Goal: Task Accomplishment & Management: Manage account settings

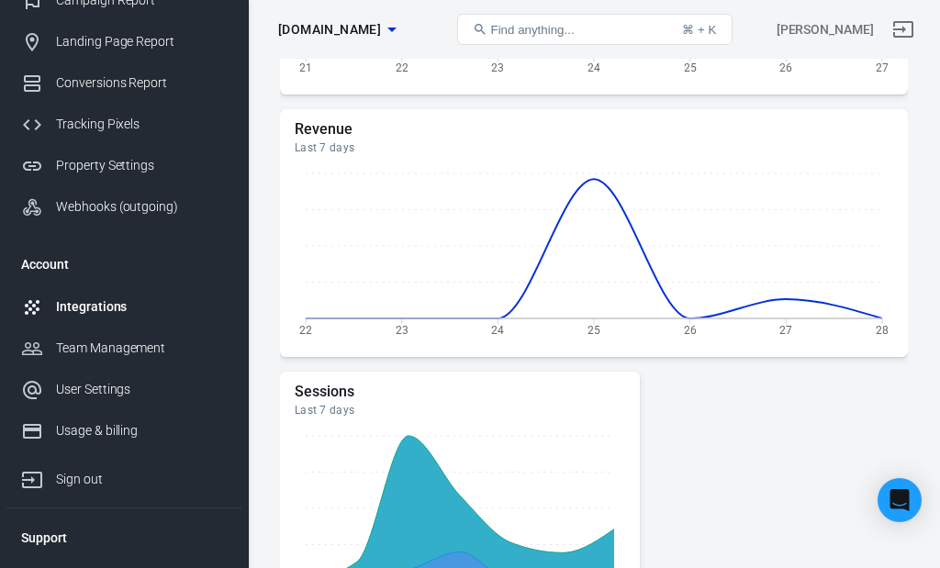
scroll to position [125, 0]
click at [114, 315] on div "Integrations" at bounding box center [141, 304] width 171 height 19
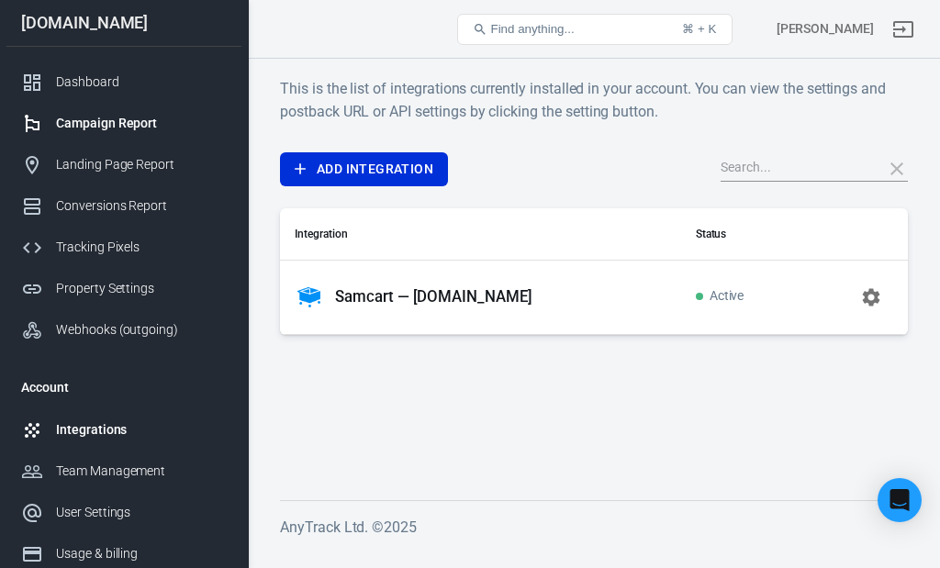
click at [140, 127] on div "Campaign Report" at bounding box center [141, 123] width 171 height 19
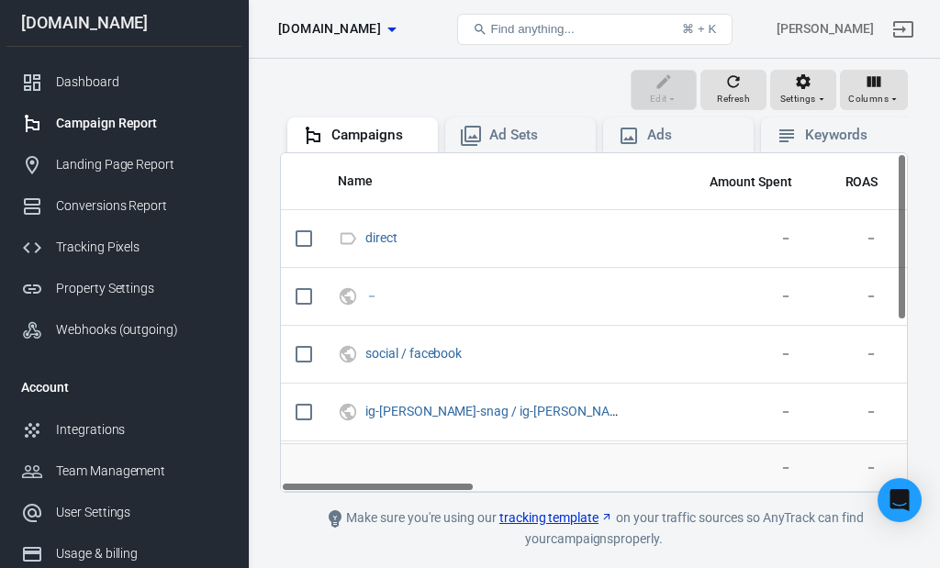
scroll to position [178, 0]
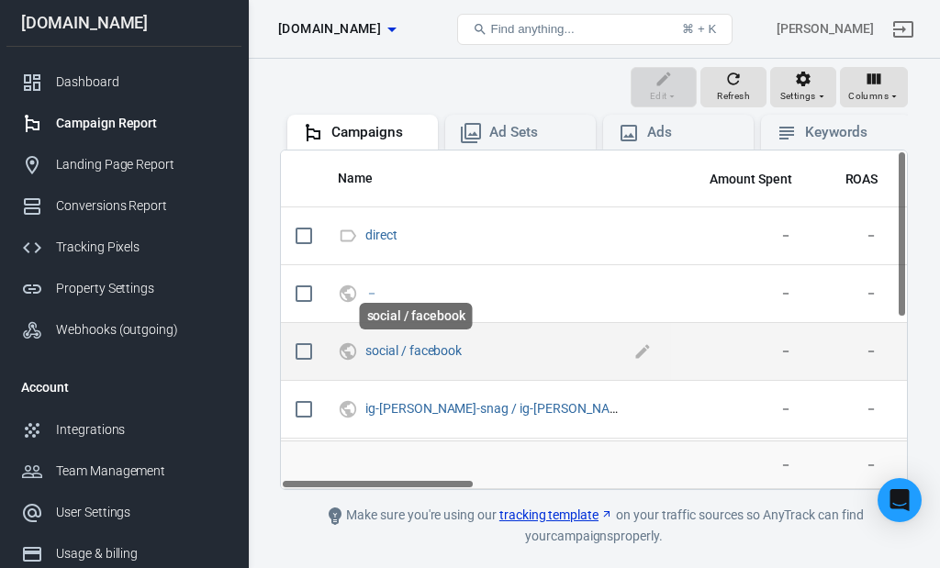
click at [437, 357] on span "social / facebook" at bounding box center [413, 351] width 96 height 18
click at [417, 345] on link "social / facebook" at bounding box center [413, 350] width 96 height 15
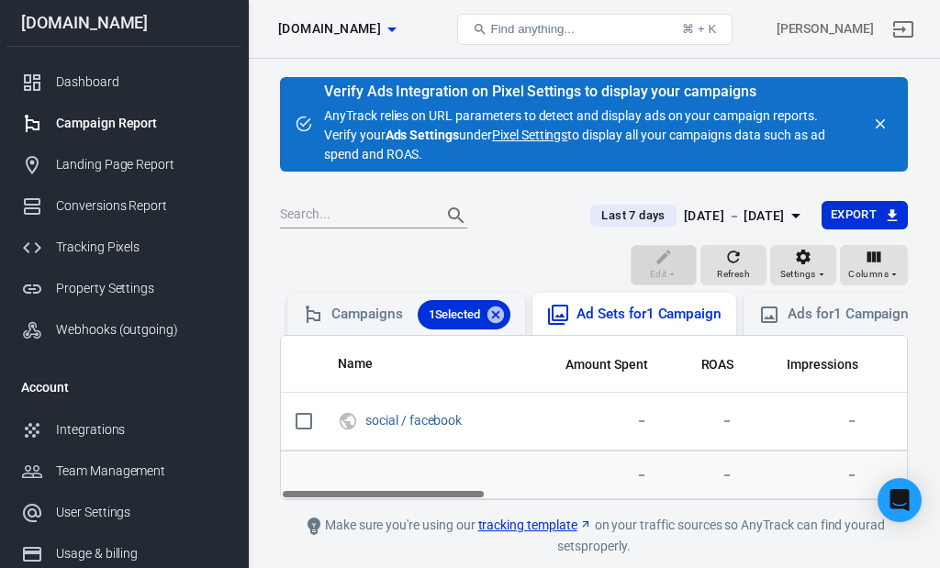
click at [609, 317] on div "Ad Sets for 1 Campaign" at bounding box center [648, 314] width 145 height 19
click at [648, 317] on div "Ad Sets for 1 Campaign" at bounding box center [648, 314] width 145 height 19
click at [453, 312] on span "1 Selected" at bounding box center [454, 315] width 74 height 18
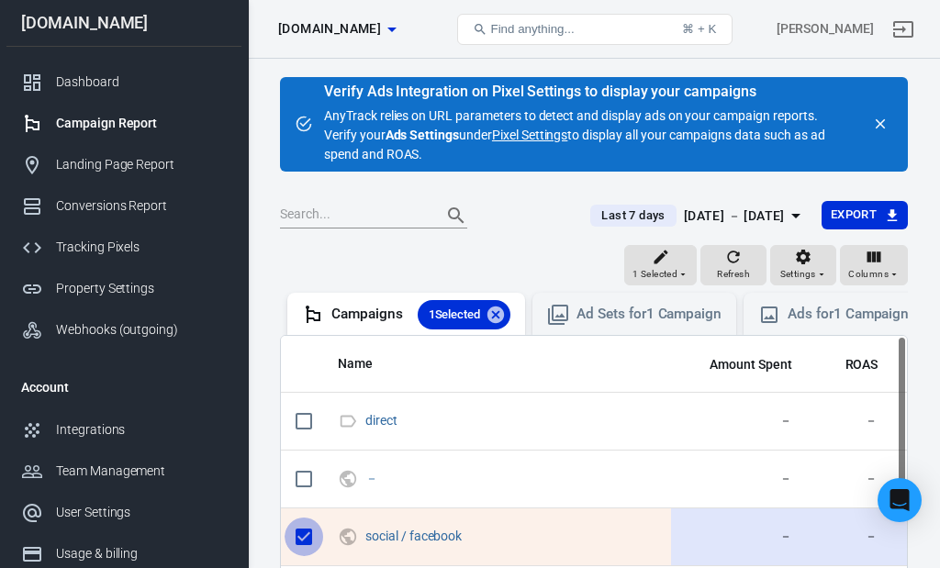
click at [306, 532] on input "scrollable content" at bounding box center [303, 536] width 39 height 39
checkbox input "false"
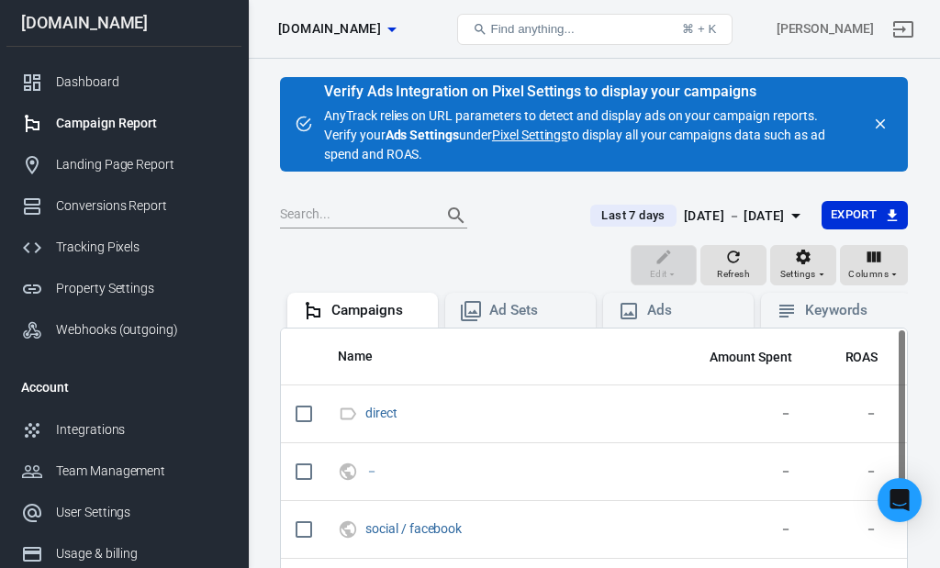
click at [545, 136] on link "Pixel Settings" at bounding box center [529, 135] width 75 height 19
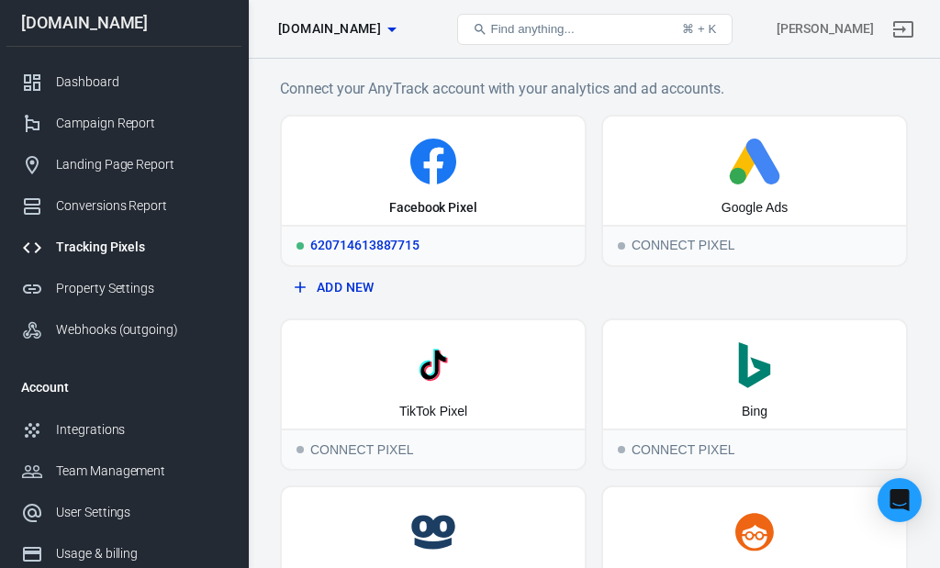
click at [392, 242] on div "620714613887715" at bounding box center [433, 245] width 303 height 40
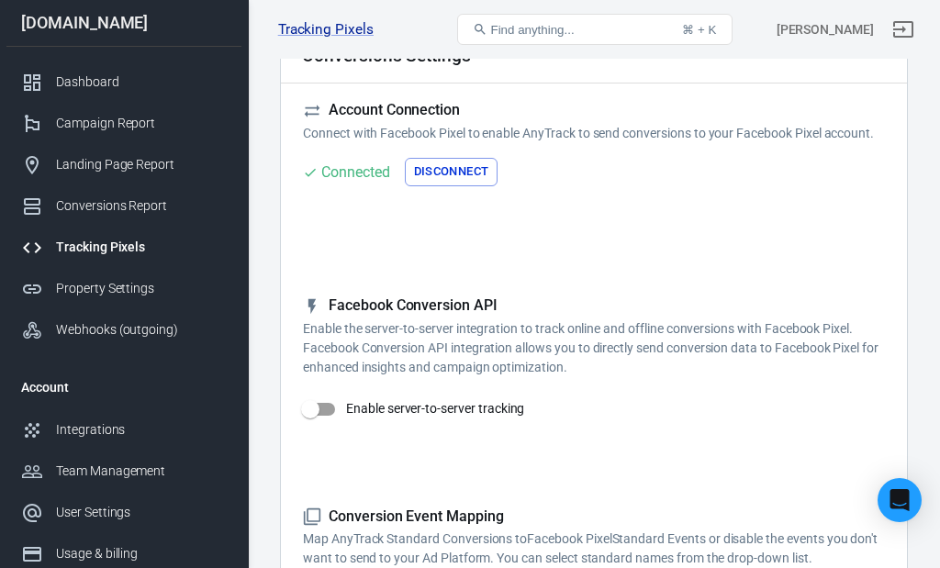
scroll to position [109, 0]
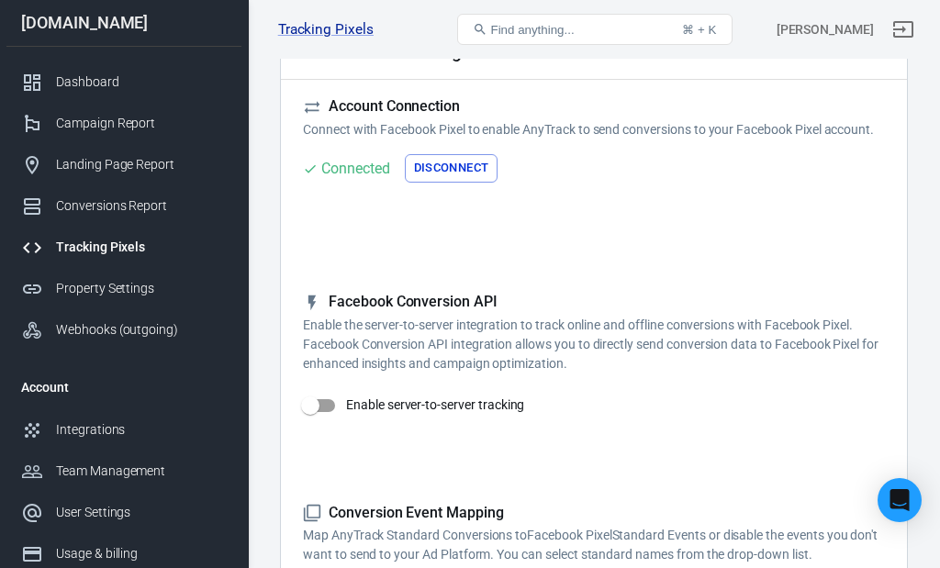
click at [333, 400] on input "Enable server-to-server tracking" at bounding box center [310, 405] width 105 height 35
checkbox input "true"
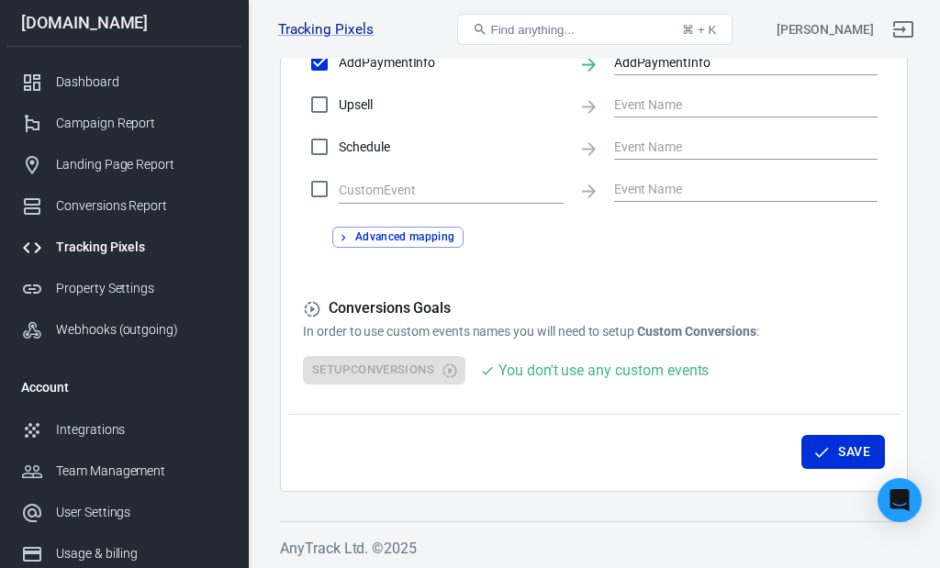
scroll to position [1131, 0]
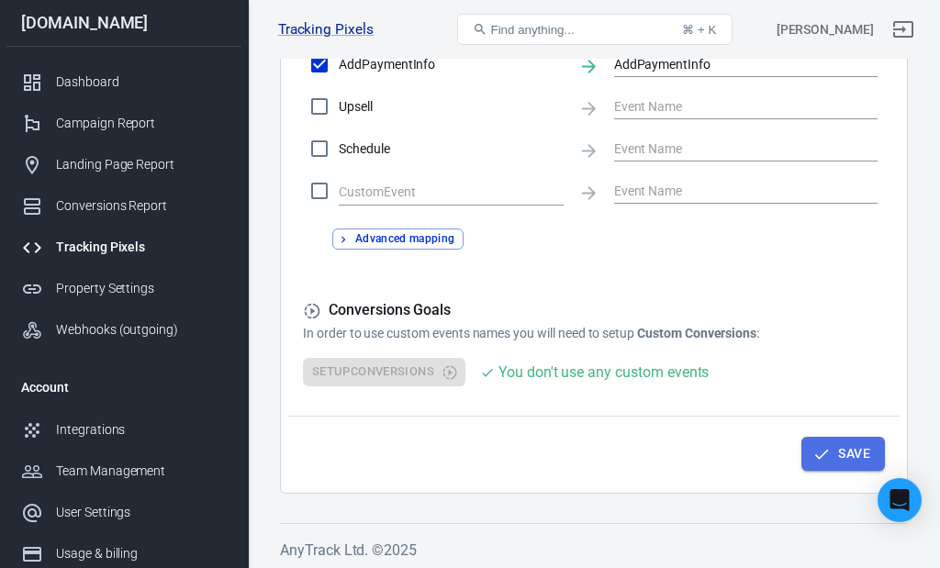
click at [838, 443] on button "Save" at bounding box center [842, 454] width 83 height 34
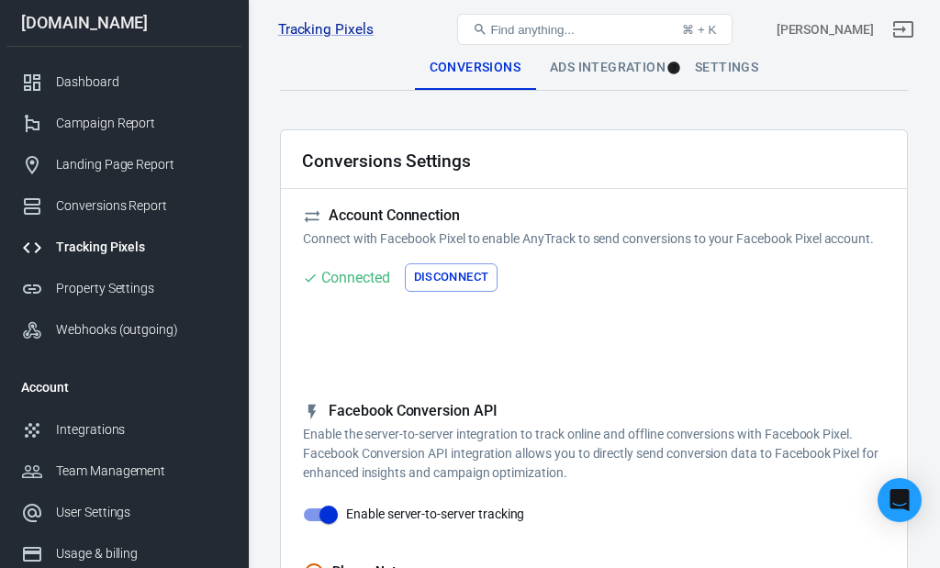
scroll to position [0, 0]
click at [98, 83] on div "Dashboard" at bounding box center [141, 81] width 171 height 19
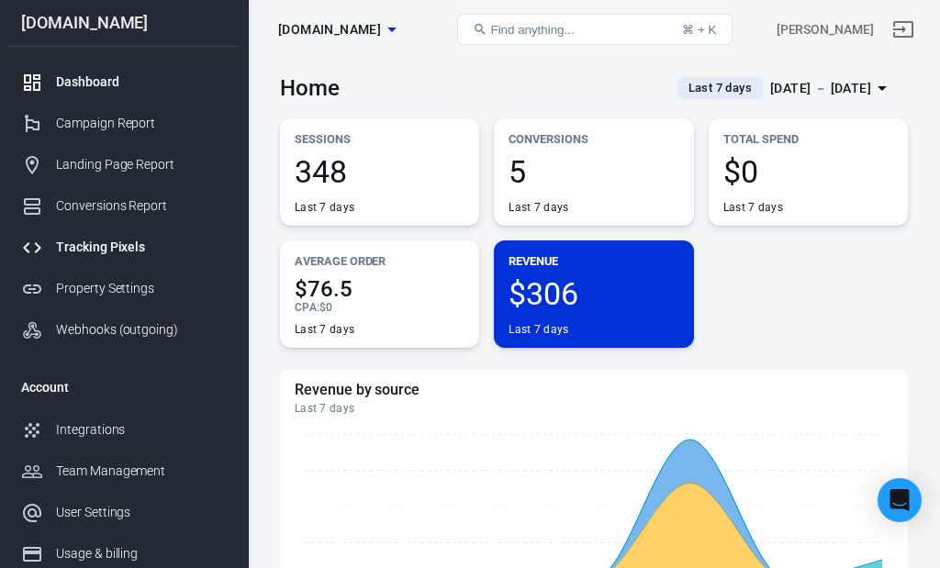
click at [103, 257] on div "Tracking Pixels" at bounding box center [141, 247] width 171 height 19
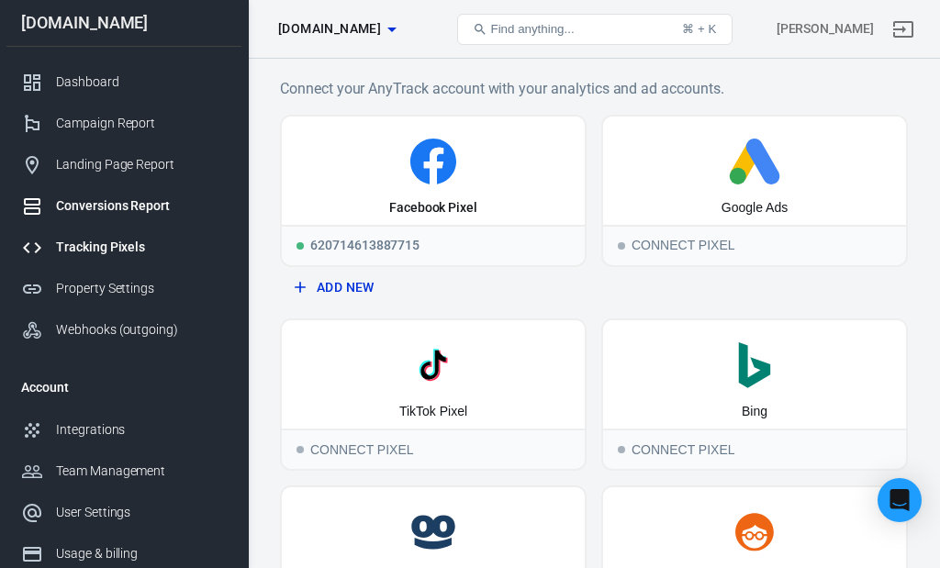
click at [106, 210] on div "Conversions Report" at bounding box center [141, 205] width 171 height 19
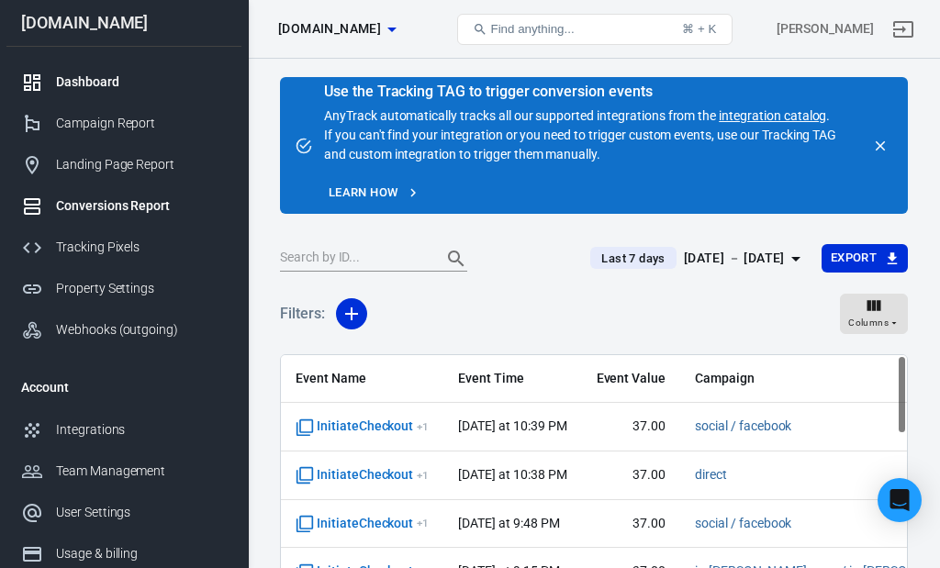
click at [96, 91] on div "Dashboard" at bounding box center [141, 81] width 171 height 19
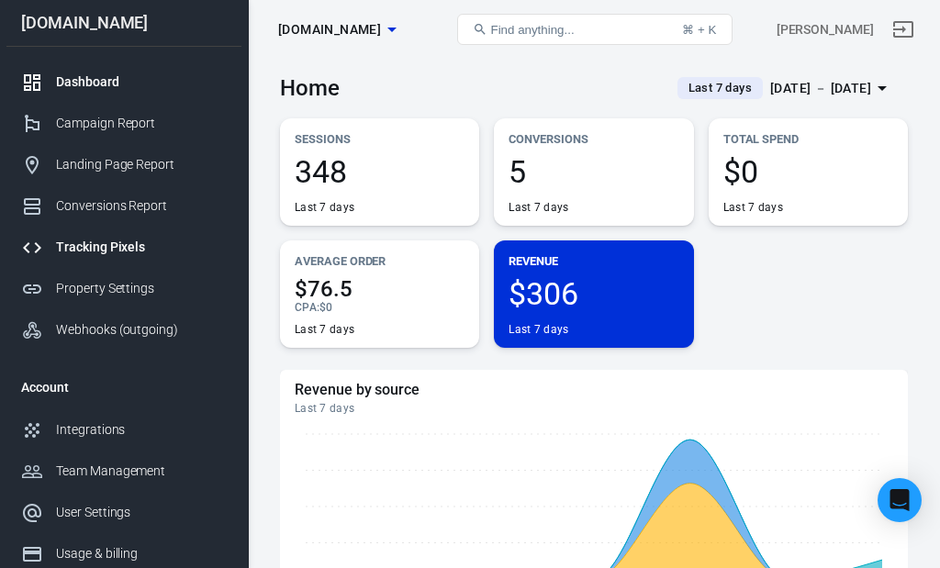
click at [121, 250] on div "Tracking Pixels" at bounding box center [141, 247] width 171 height 19
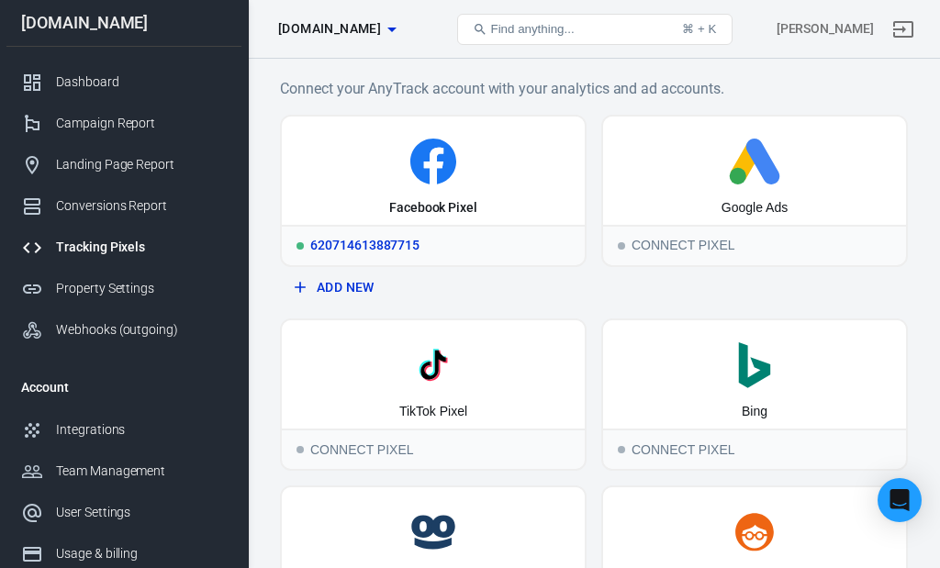
click at [411, 241] on div "620714613887715" at bounding box center [433, 245] width 303 height 40
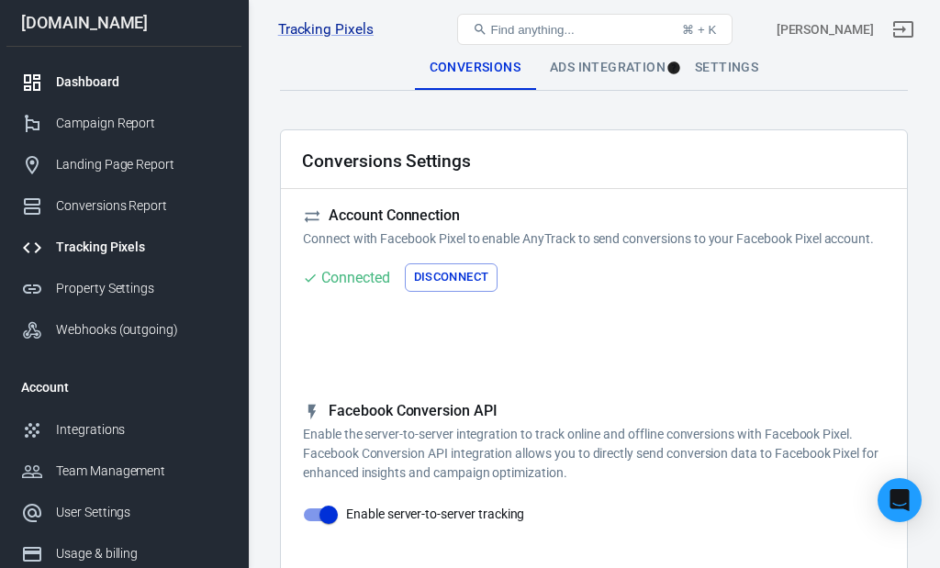
click at [104, 79] on div "Dashboard" at bounding box center [141, 81] width 171 height 19
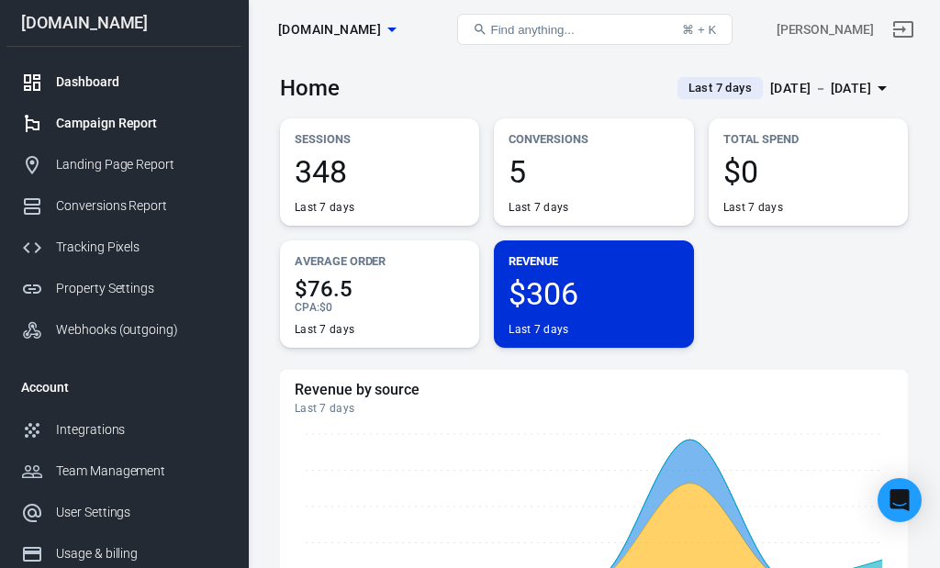
click at [93, 126] on div "Campaign Report" at bounding box center [141, 123] width 171 height 19
